Goal: Transaction & Acquisition: Purchase product/service

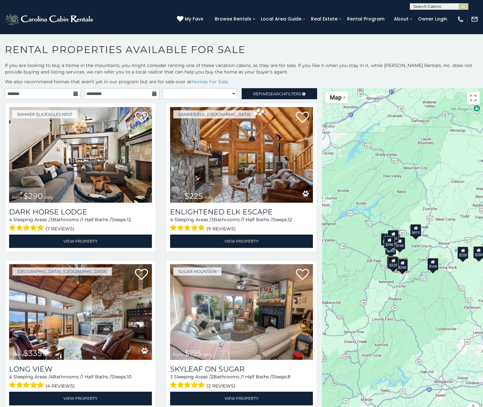
click at [406, 289] on div "$290 $225 $335 $195 $265 $220 $250 $165 $420 $200 $425 $290 $165 $415 $200 $135" at bounding box center [402, 255] width 161 height 335
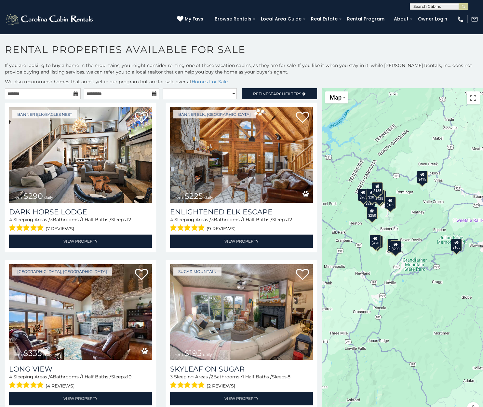
click at [381, 262] on div "$290 $225 $335 $195 $265 $250 $165 $420 $200 $425 $290 $165 $415 $135" at bounding box center [402, 255] width 161 height 335
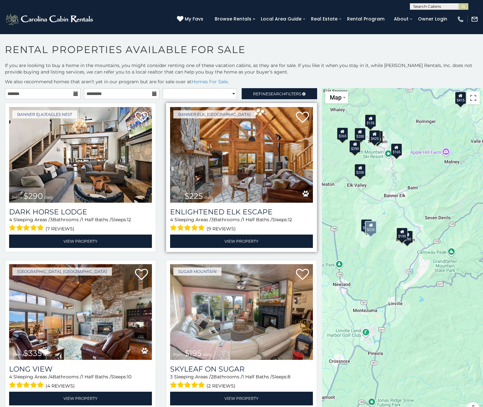
click at [246, 152] on img at bounding box center [241, 155] width 143 height 96
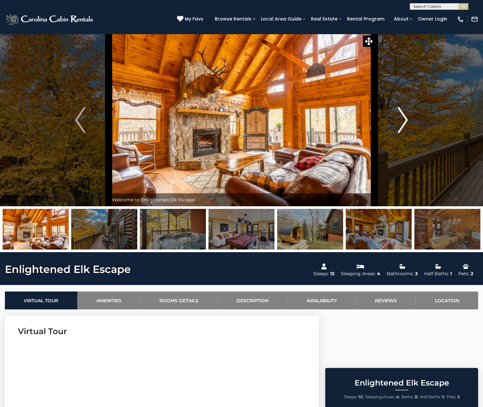
click at [403, 122] on img "Next" at bounding box center [403, 120] width 10 height 26
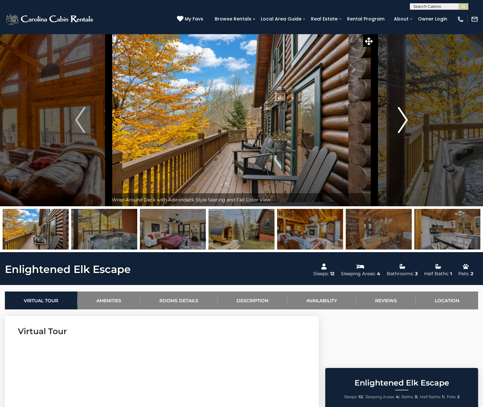
click at [403, 122] on img "Next" at bounding box center [403, 120] width 10 height 26
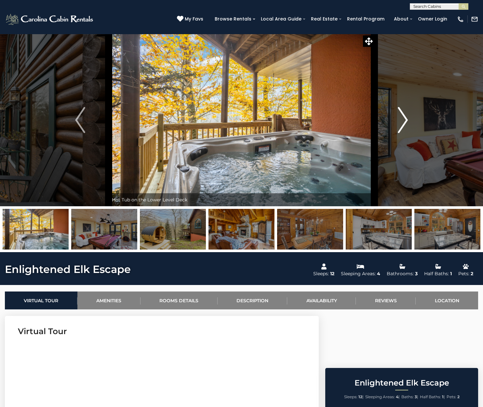
click at [403, 122] on img "Next" at bounding box center [403, 120] width 10 height 26
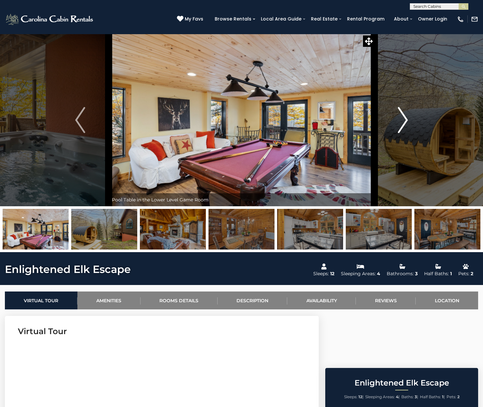
click at [403, 122] on img "Next" at bounding box center [403, 120] width 10 height 26
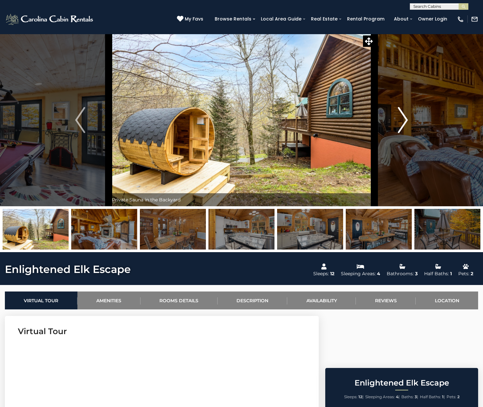
click at [403, 122] on img "Next" at bounding box center [403, 120] width 10 height 26
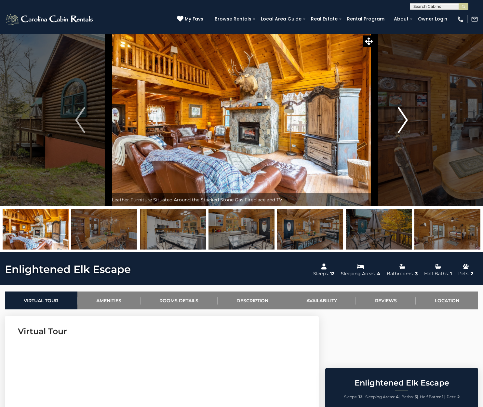
click at [403, 122] on img "Next" at bounding box center [403, 120] width 10 height 26
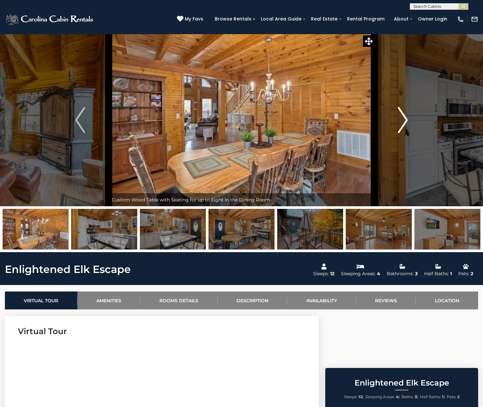
click at [403, 122] on img "Next" at bounding box center [403, 120] width 10 height 26
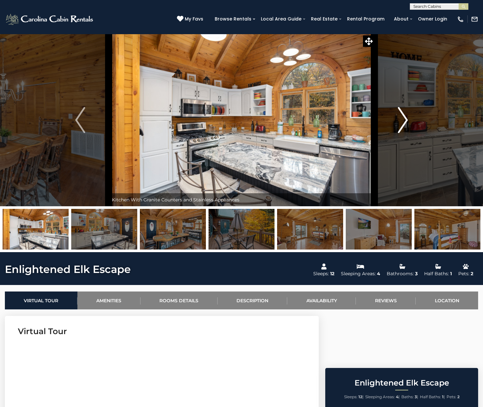
click at [403, 122] on img "Next" at bounding box center [403, 120] width 10 height 26
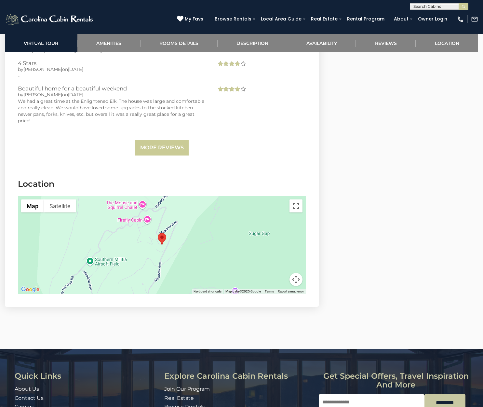
scroll to position [1498, 0]
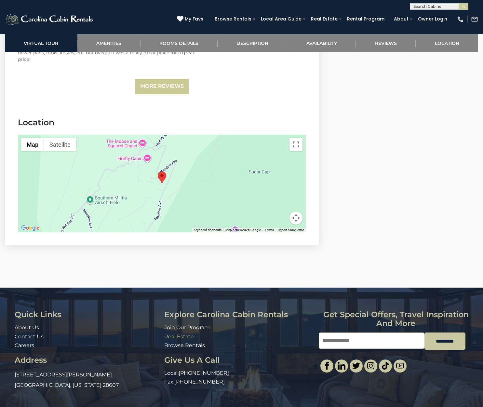
click at [177, 333] on link "Real Estate" at bounding box center [179, 336] width 30 height 6
